Goal: Information Seeking & Learning: Learn about a topic

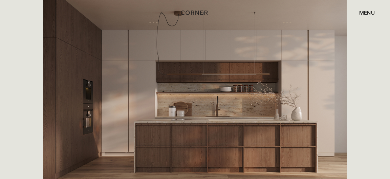
scroll to position [256, 0]
click at [196, 13] on img "home" at bounding box center [195, 12] width 27 height 9
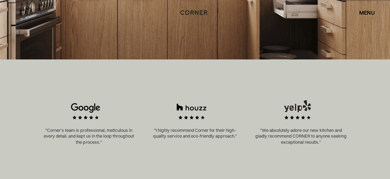
scroll to position [256, 0]
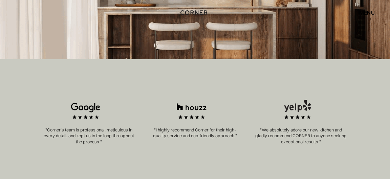
click at [347, 13] on div "menu close" at bounding box center [316, 13] width 118 height 12
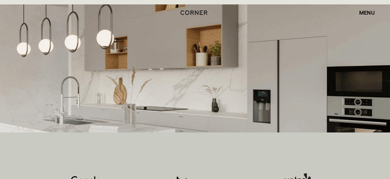
scroll to position [183, 0]
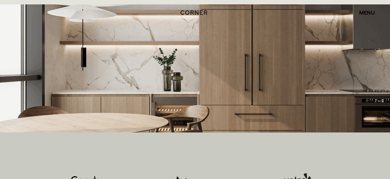
drag, startPoint x: 231, startPoint y: 83, endPoint x: 228, endPoint y: 81, distance: 3.8
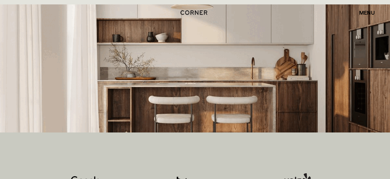
click at [231, 83] on img at bounding box center [195, 68] width 390 height 128
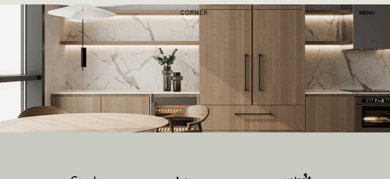
click at [227, 80] on img at bounding box center [195, 68] width 390 height 128
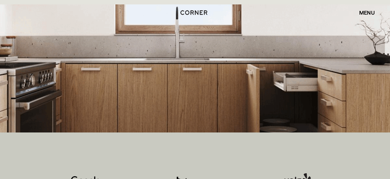
click at [226, 79] on img at bounding box center [195, 68] width 390 height 128
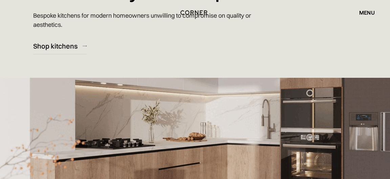
scroll to position [110, 0]
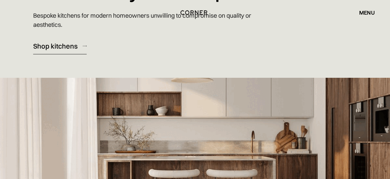
click at [60, 46] on div "Shop kitchens" at bounding box center [55, 45] width 44 height 9
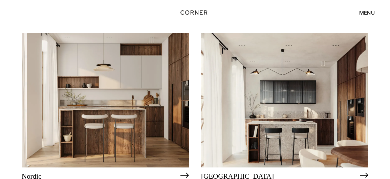
scroll to position [73, 0]
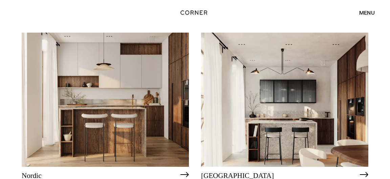
click at [139, 110] on img at bounding box center [105, 100] width 167 height 134
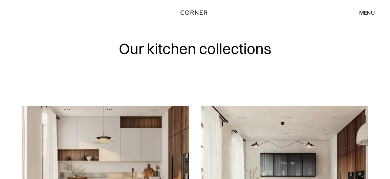
scroll to position [73, 0]
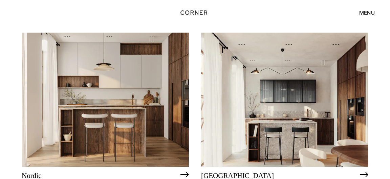
click at [281, 104] on img at bounding box center [284, 100] width 167 height 134
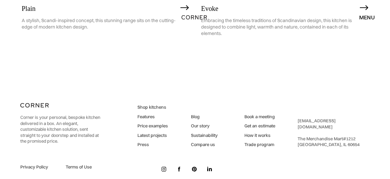
scroll to position [1610, 0]
